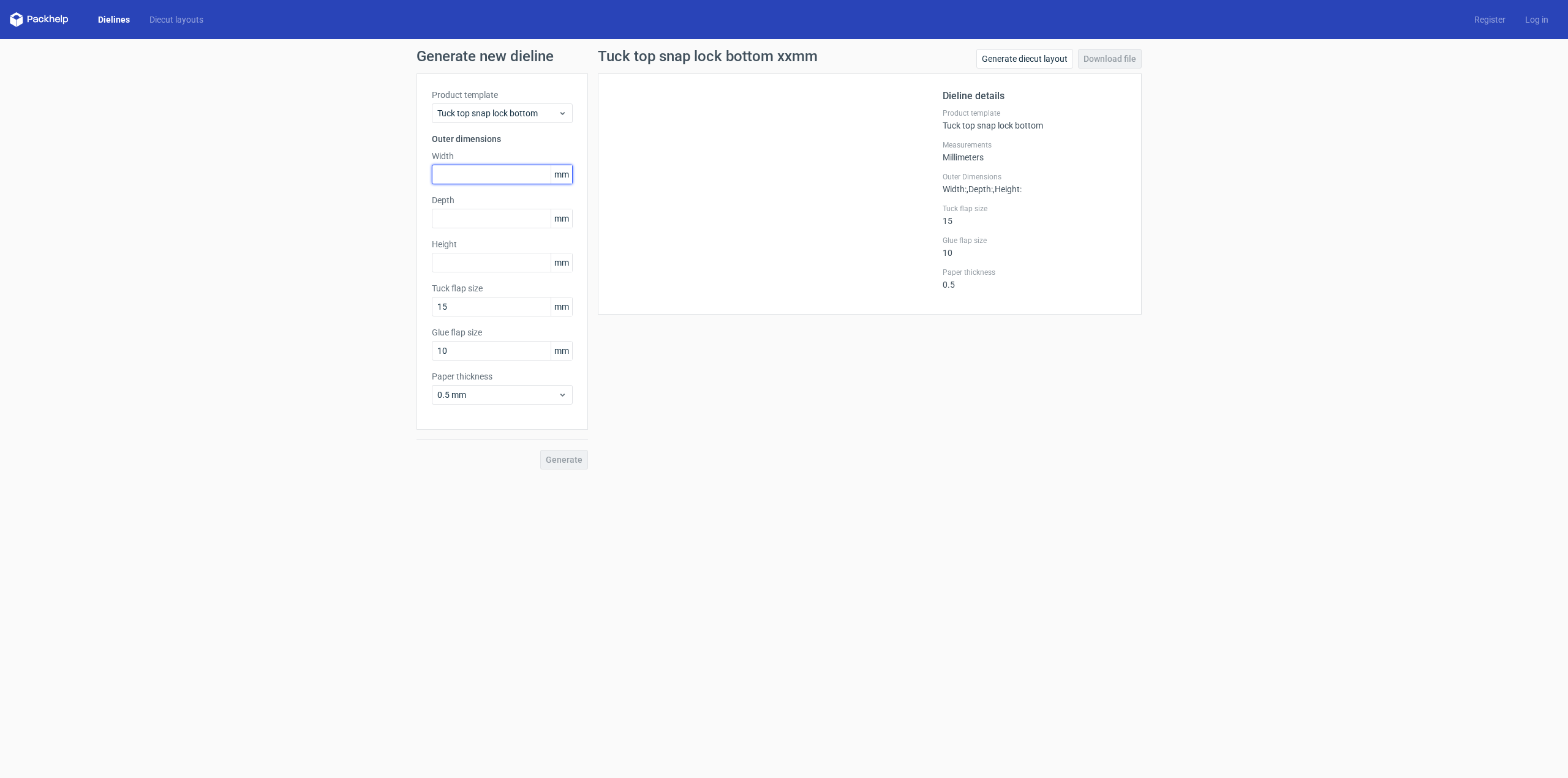
click at [459, 177] on input "text" at bounding box center [502, 174] width 141 height 20
click at [458, 258] on input "text" at bounding box center [502, 262] width 141 height 20
type input "340"
click at [461, 344] on input "10" at bounding box center [502, 351] width 141 height 20
click at [473, 262] on input "340" at bounding box center [502, 262] width 141 height 20
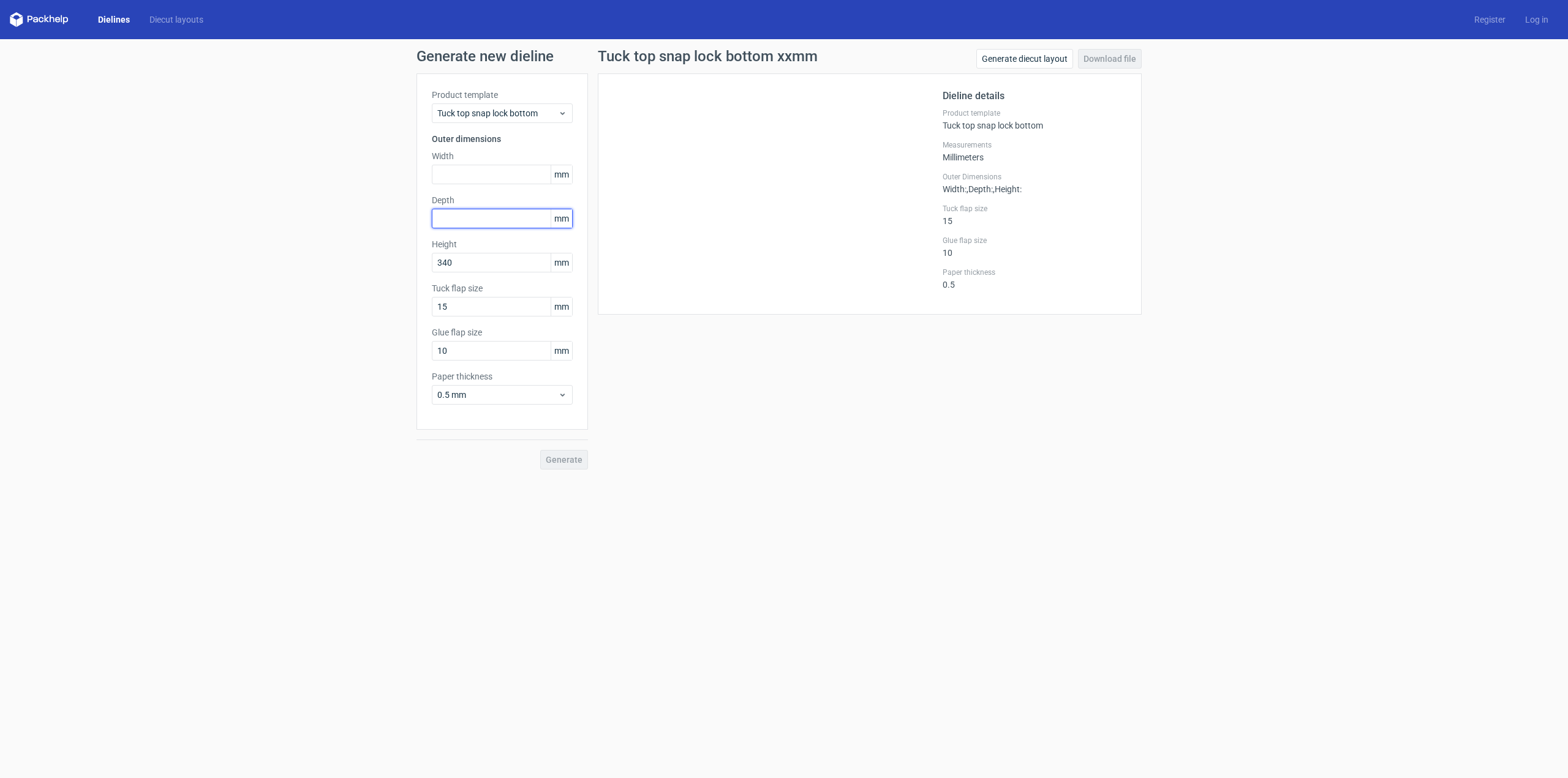
click at [484, 225] on input "text" at bounding box center [502, 219] width 141 height 20
click at [452, 171] on input "text" at bounding box center [502, 174] width 141 height 20
type input "7"
type input "100"
click at [492, 229] on div "Product template Tuck top snap lock bottom Outer dimensions Width 100 mm Depth …" at bounding box center [502, 251] width 171 height 356
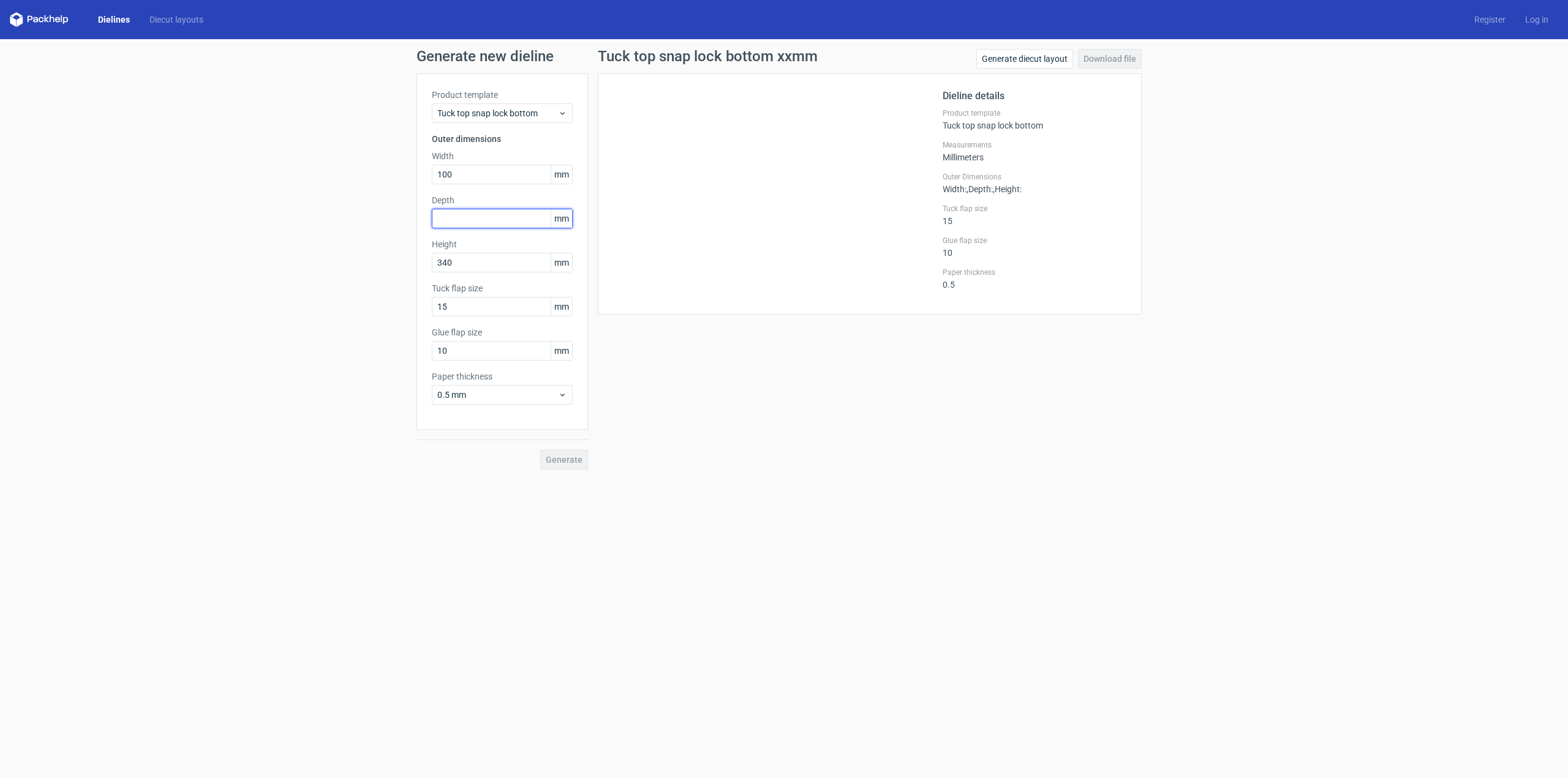
click at [493, 218] on input "text" at bounding box center [502, 219] width 141 height 20
type input "70"
click at [562, 460] on span "Generate" at bounding box center [564, 460] width 37 height 9
click at [1112, 59] on link "Download file" at bounding box center [1109, 59] width 63 height 20
